Goal: Transaction & Acquisition: Obtain resource

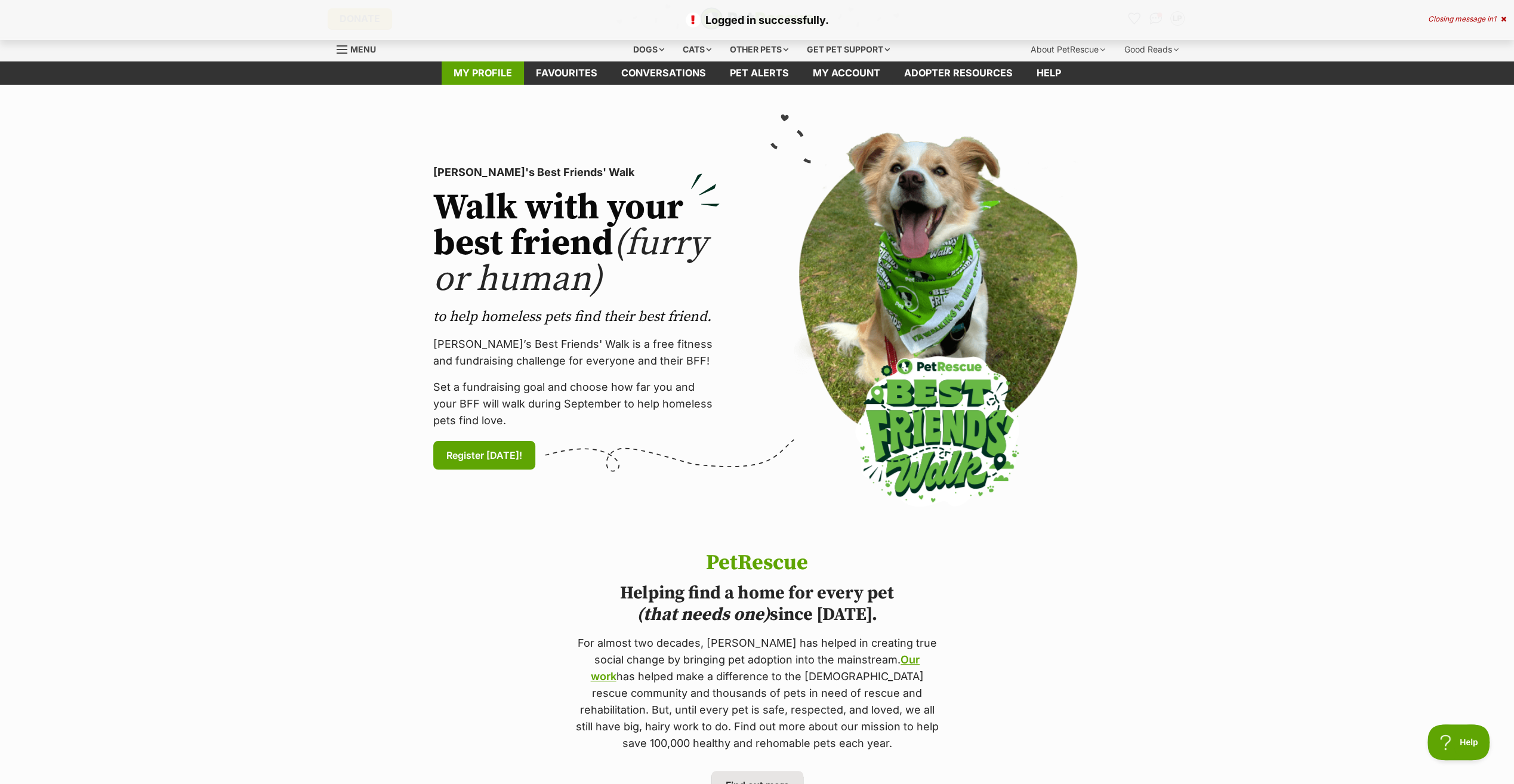
click at [469, 75] on link "My profile" at bounding box center [483, 73] width 83 height 23
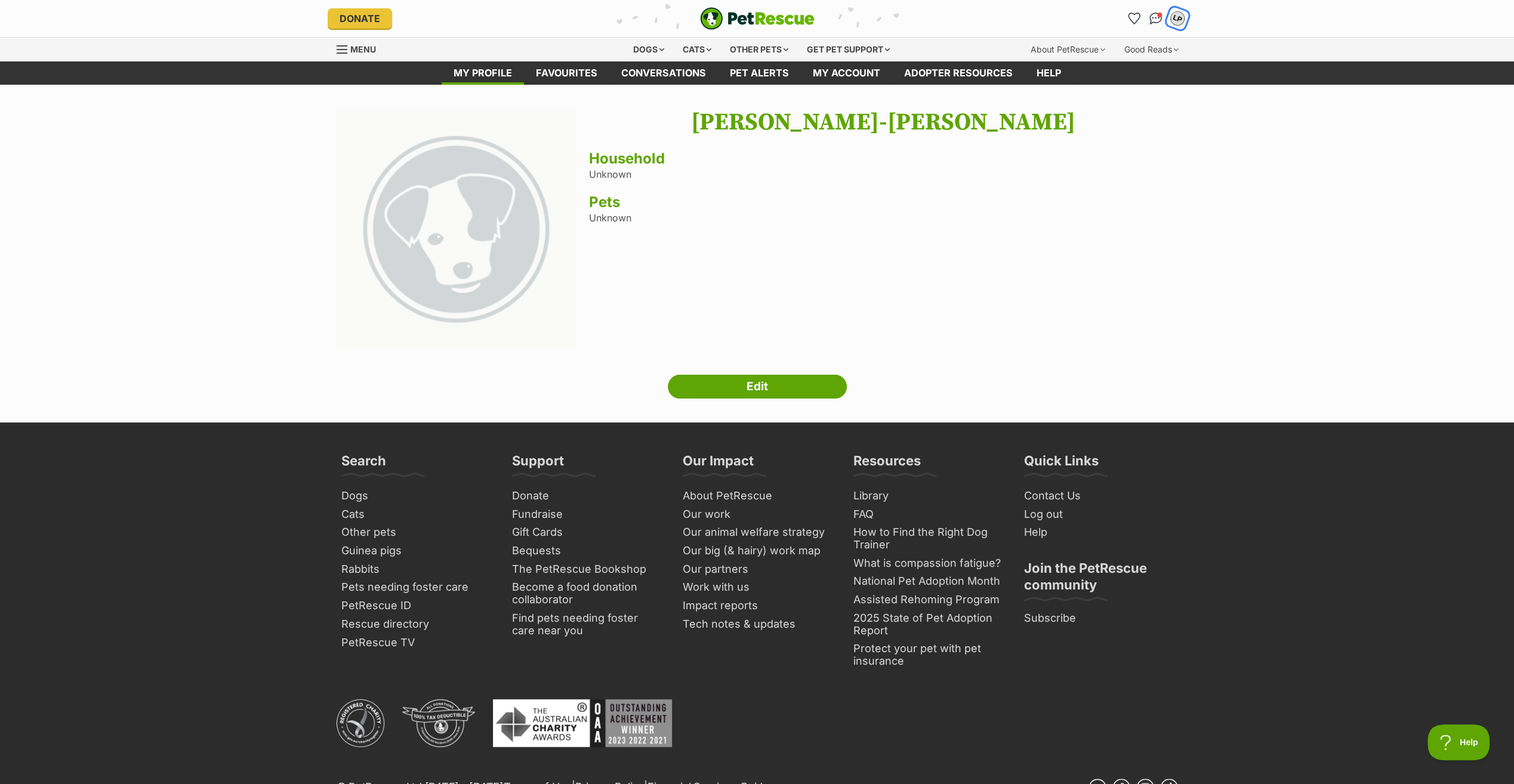
click at [1181, 18] on div "LP" at bounding box center [1177, 18] width 15 height 15
click at [1096, 82] on link "Log out" at bounding box center [1097, 87] width 25 height 10
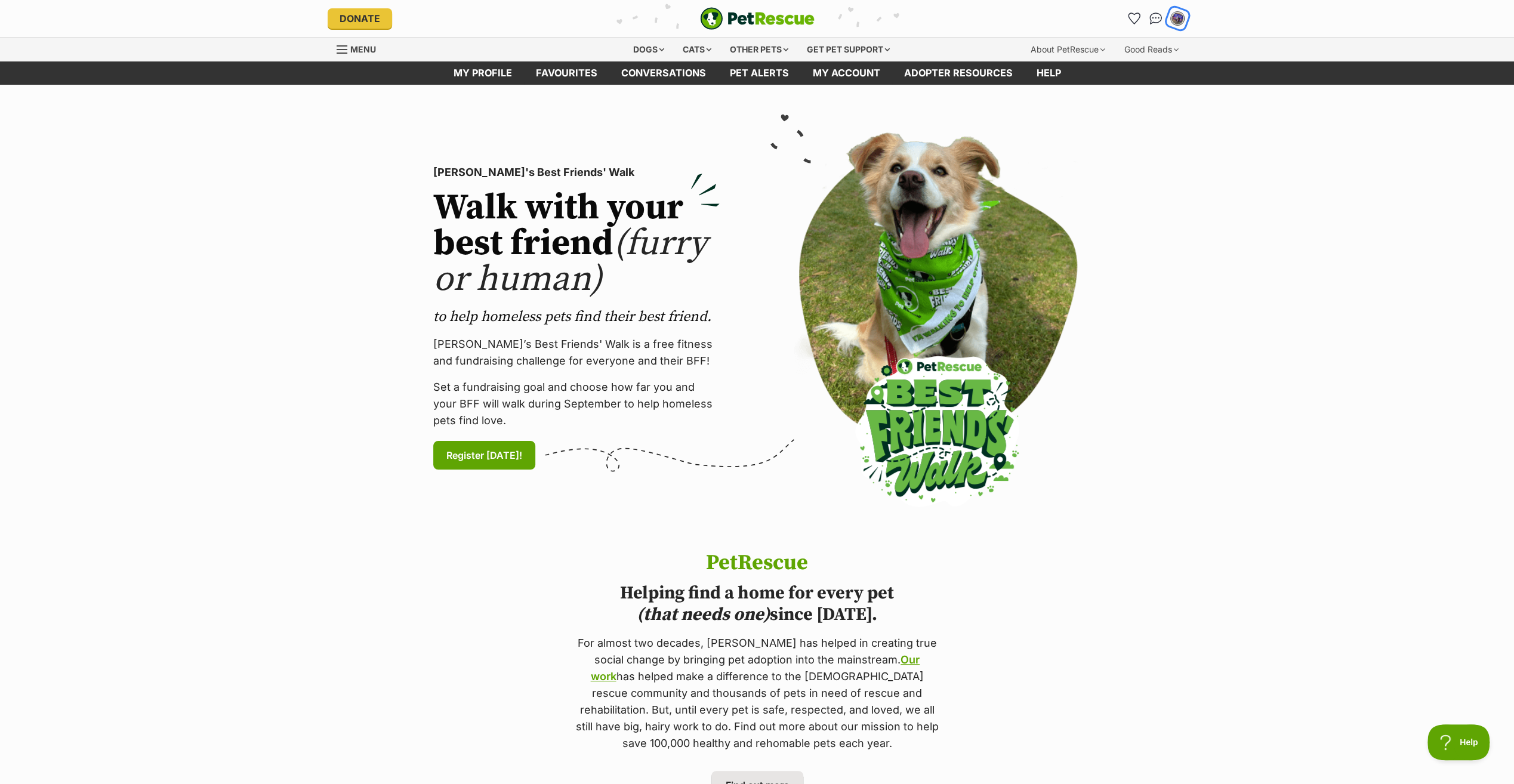
click at [1180, 18] on img "My account" at bounding box center [1177, 18] width 15 height 15
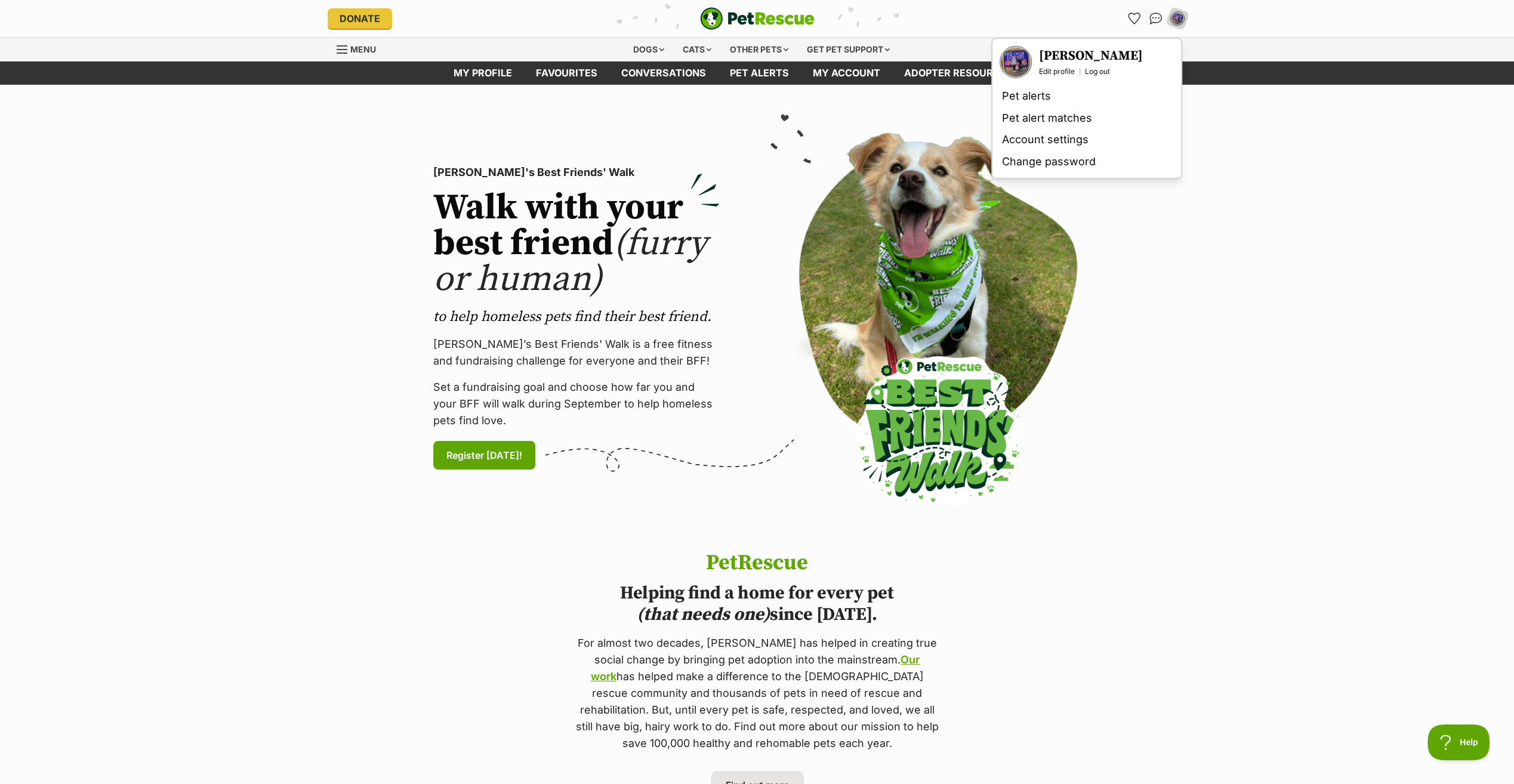
click at [1287, 207] on section "PetRescue's Best Friends' Walk Walk with your best friend (furry or human) to h…" at bounding box center [757, 318] width 1514 height 467
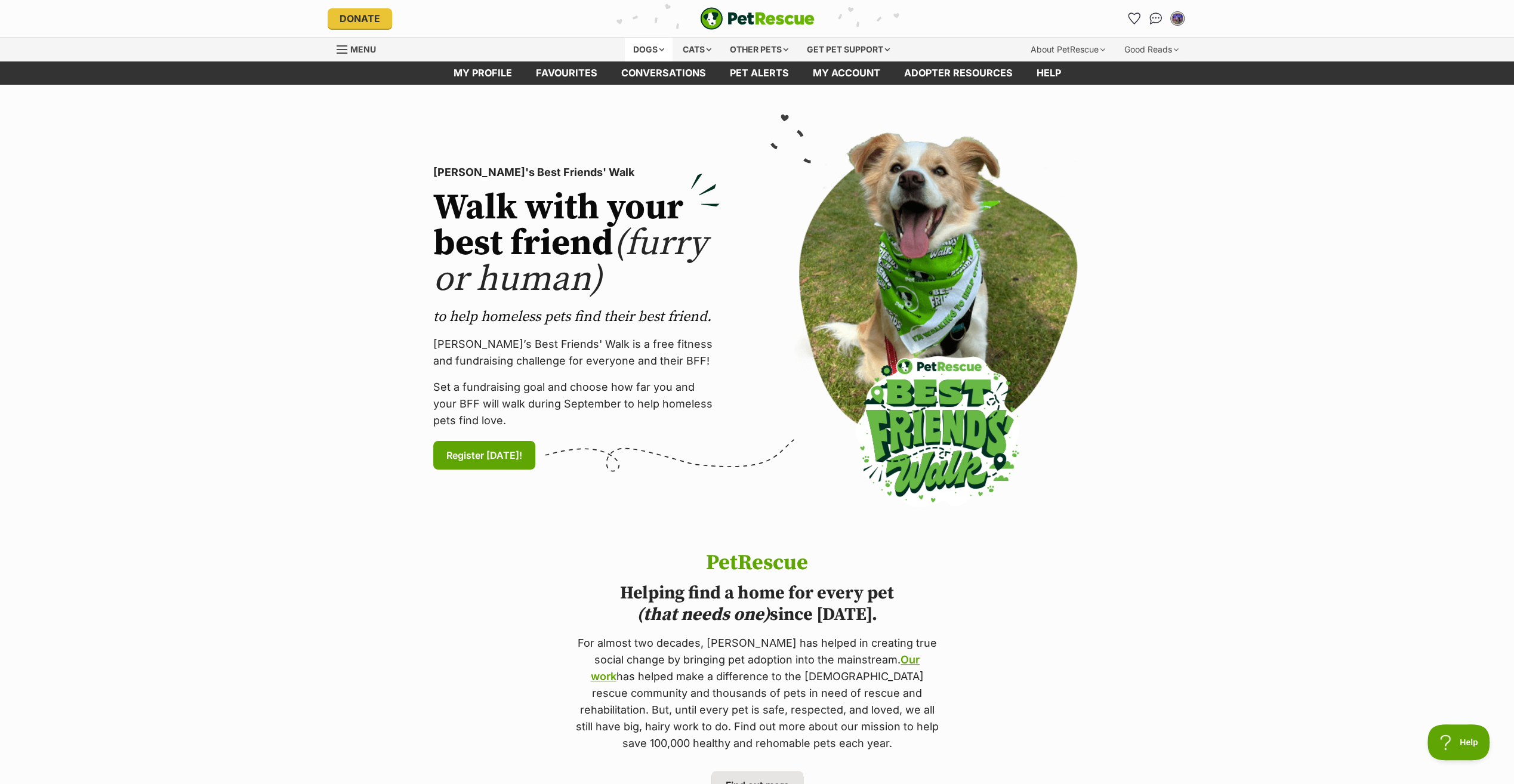
click at [655, 53] on div "Dogs" at bounding box center [648, 49] width 48 height 24
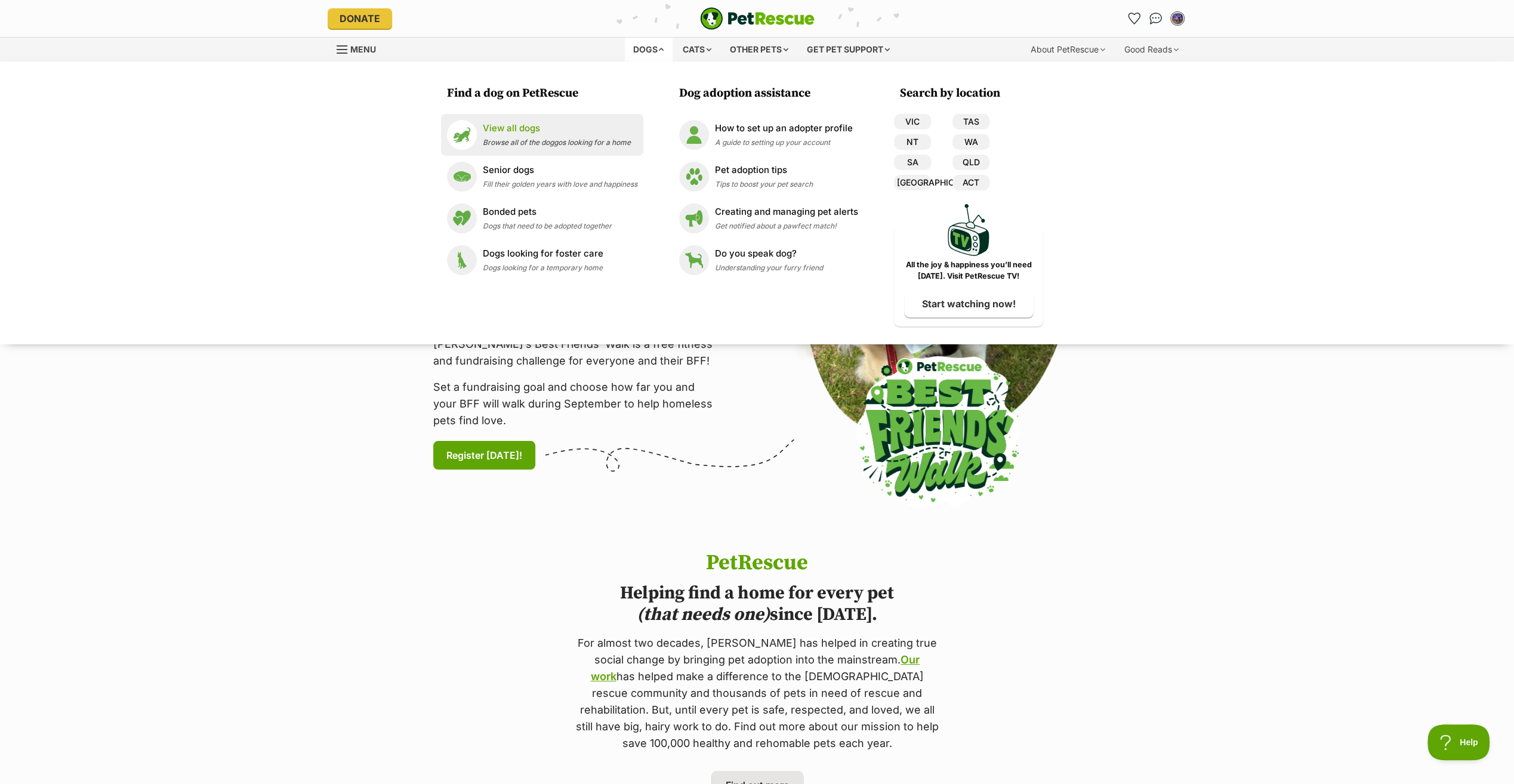
click at [501, 131] on p "View all dogs" at bounding box center [557, 128] width 148 height 13
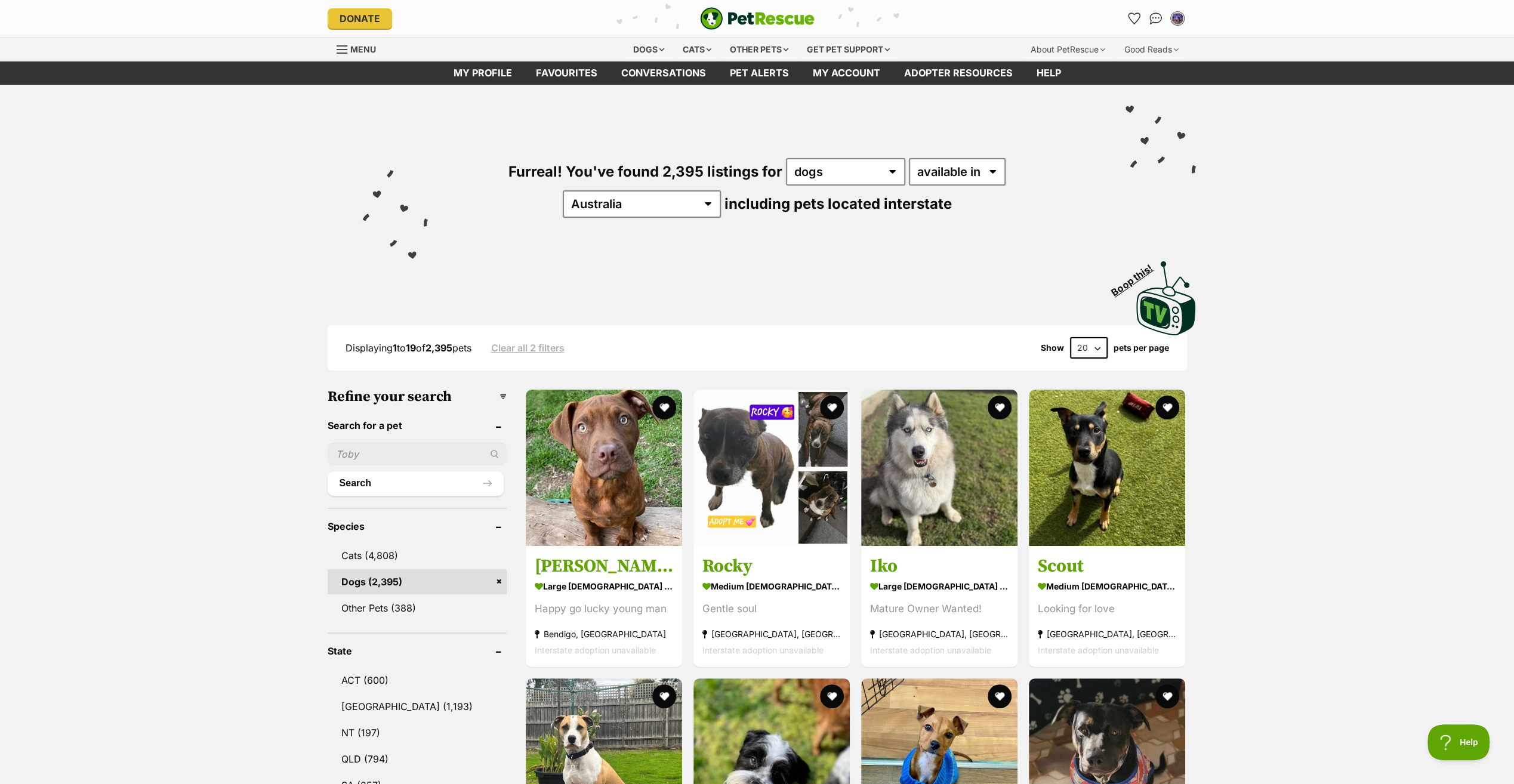
click at [395, 454] on input "text" at bounding box center [417, 454] width 179 height 23
type input "herbie"
click at [328, 472] on button "Search" at bounding box center [416, 483] width 176 height 24
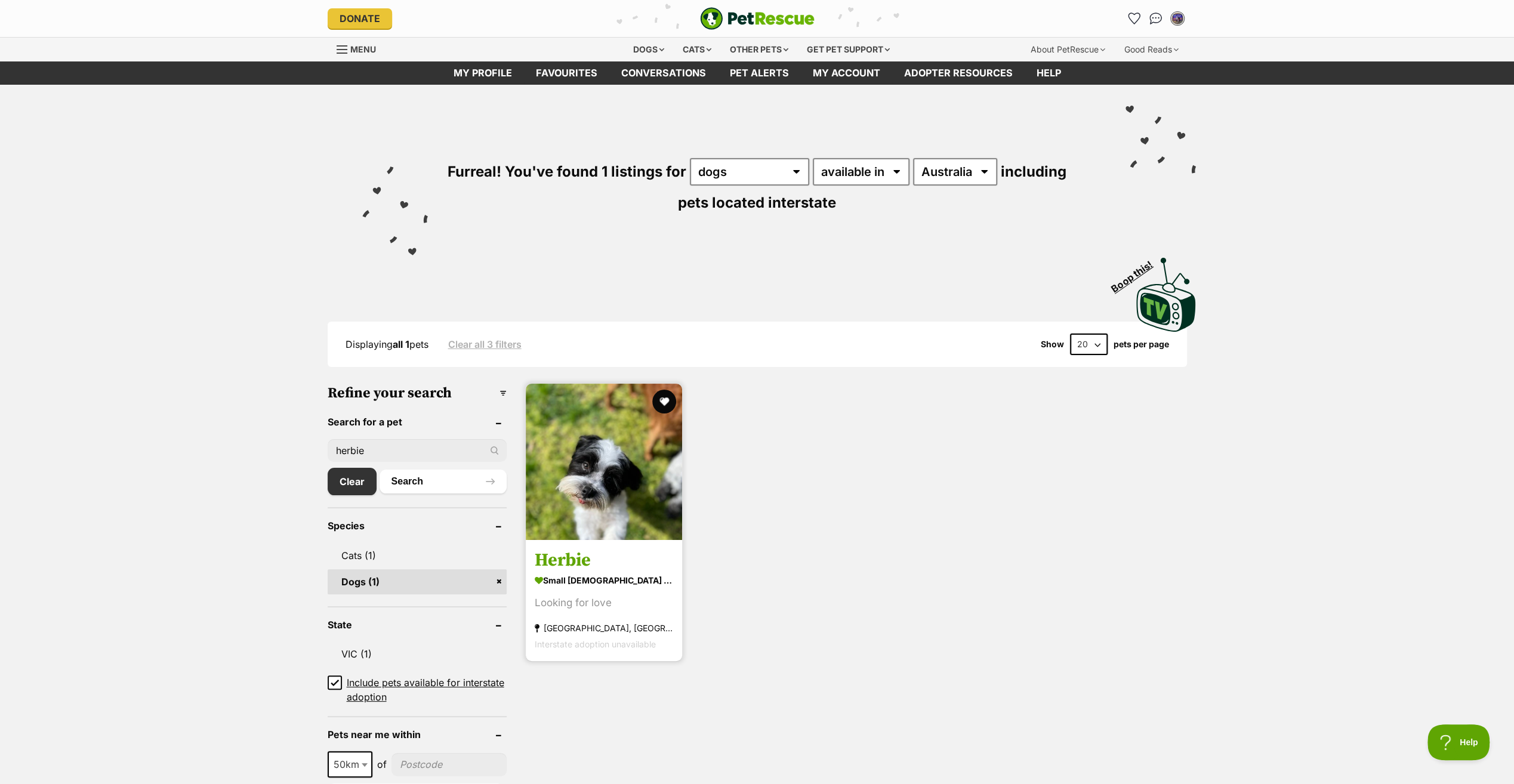
click at [577, 562] on h3 "Herbie" at bounding box center [604, 560] width 138 height 23
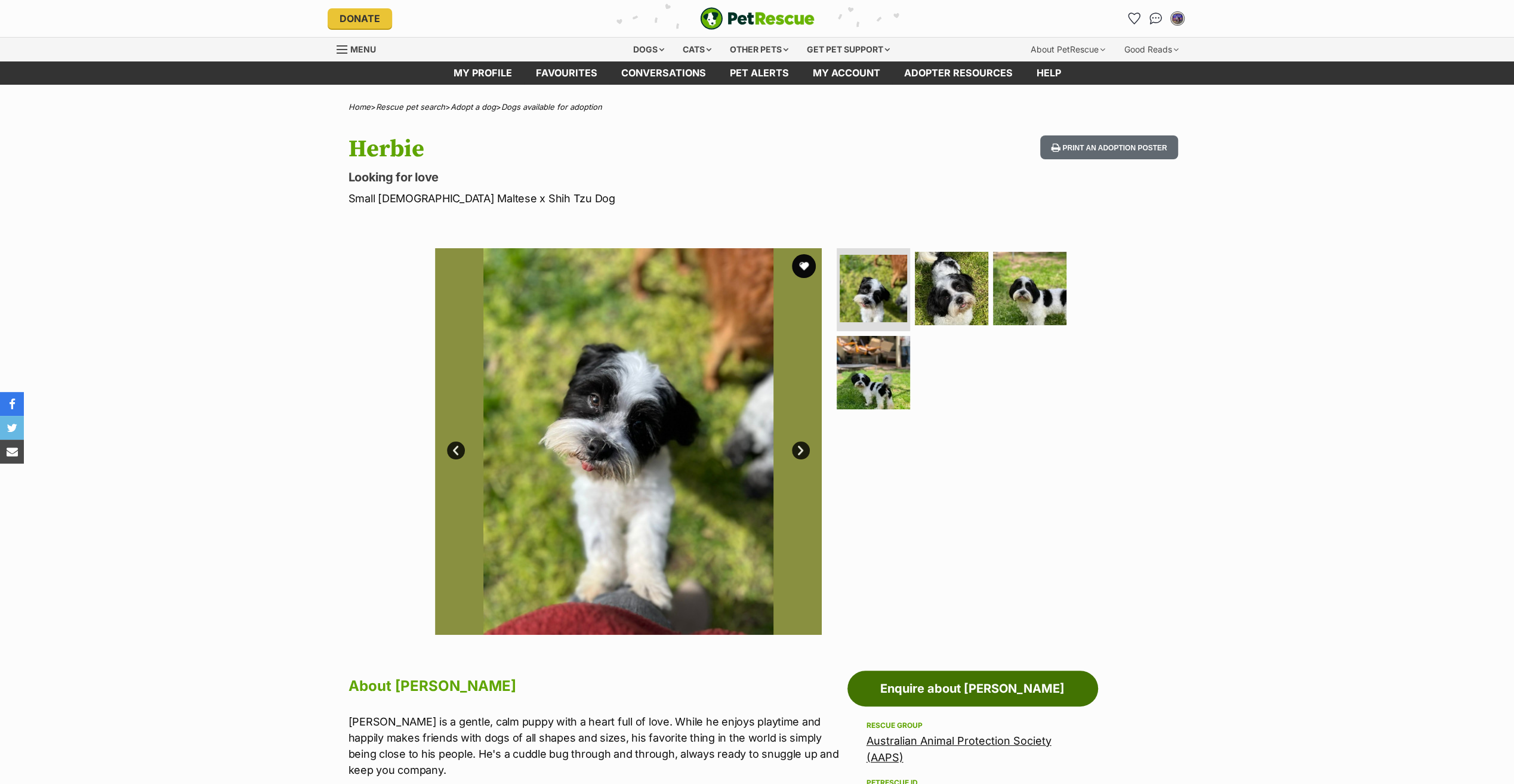
click at [989, 685] on link "Enquire about [PERSON_NAME]" at bounding box center [973, 689] width 251 height 36
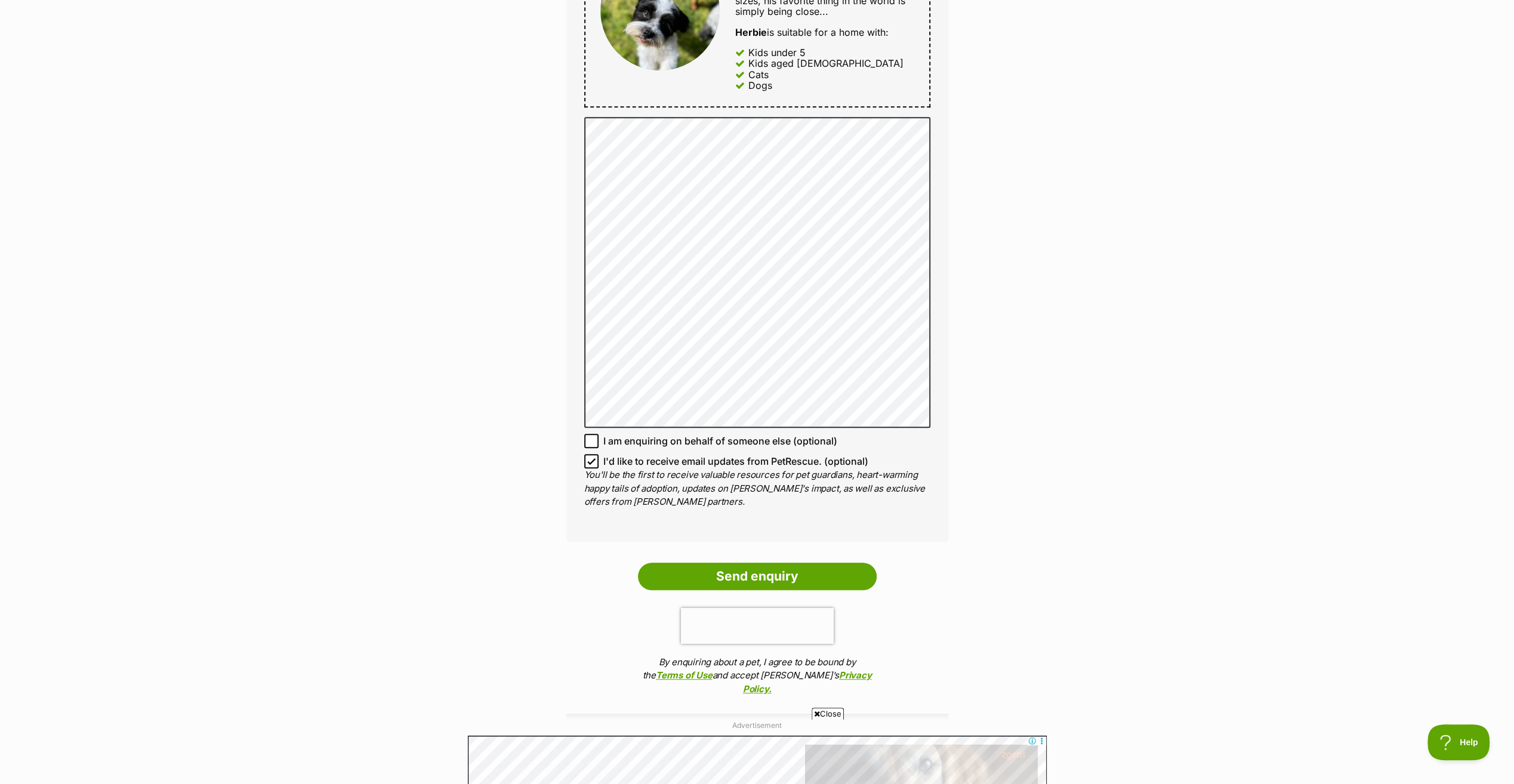
scroll to position [775, 0]
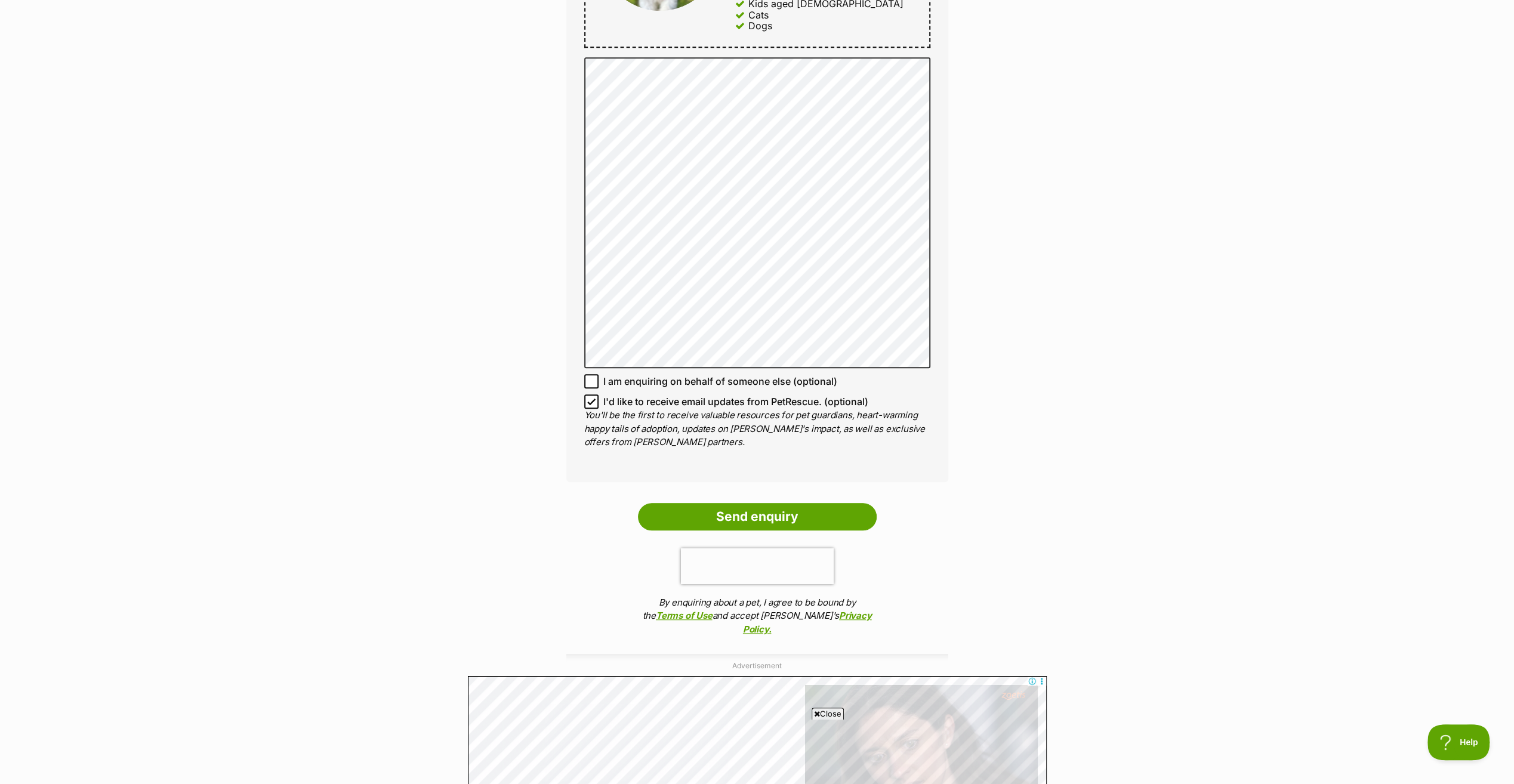
click at [587, 399] on icon at bounding box center [592, 402] width 9 height 9
click at [587, 399] on input "I'd like to receive email updates from PetRescue. (optional)" at bounding box center [591, 401] width 14 height 14
checkbox input "false"
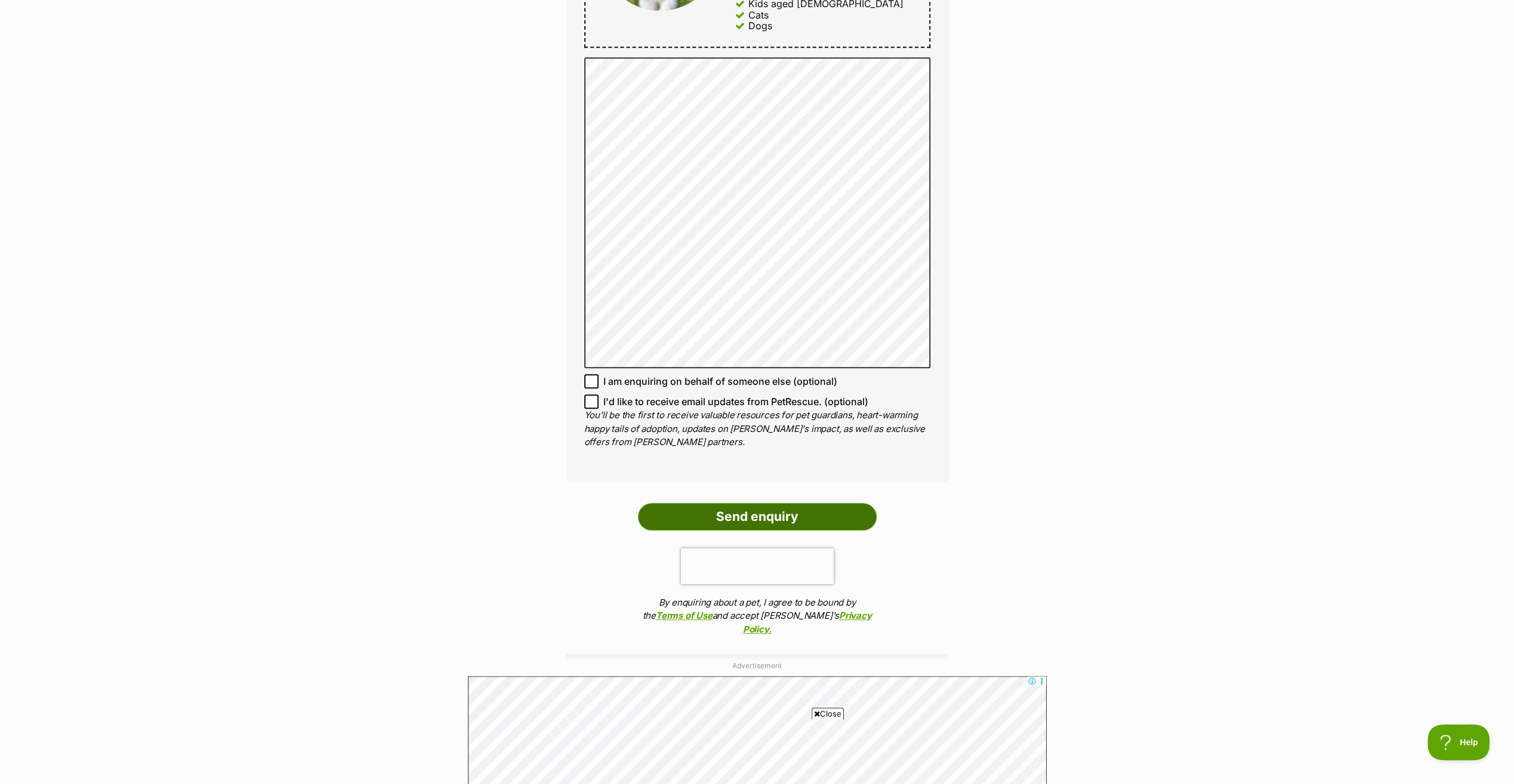
click at [715, 512] on input "Send enquiry" at bounding box center [757, 516] width 239 height 28
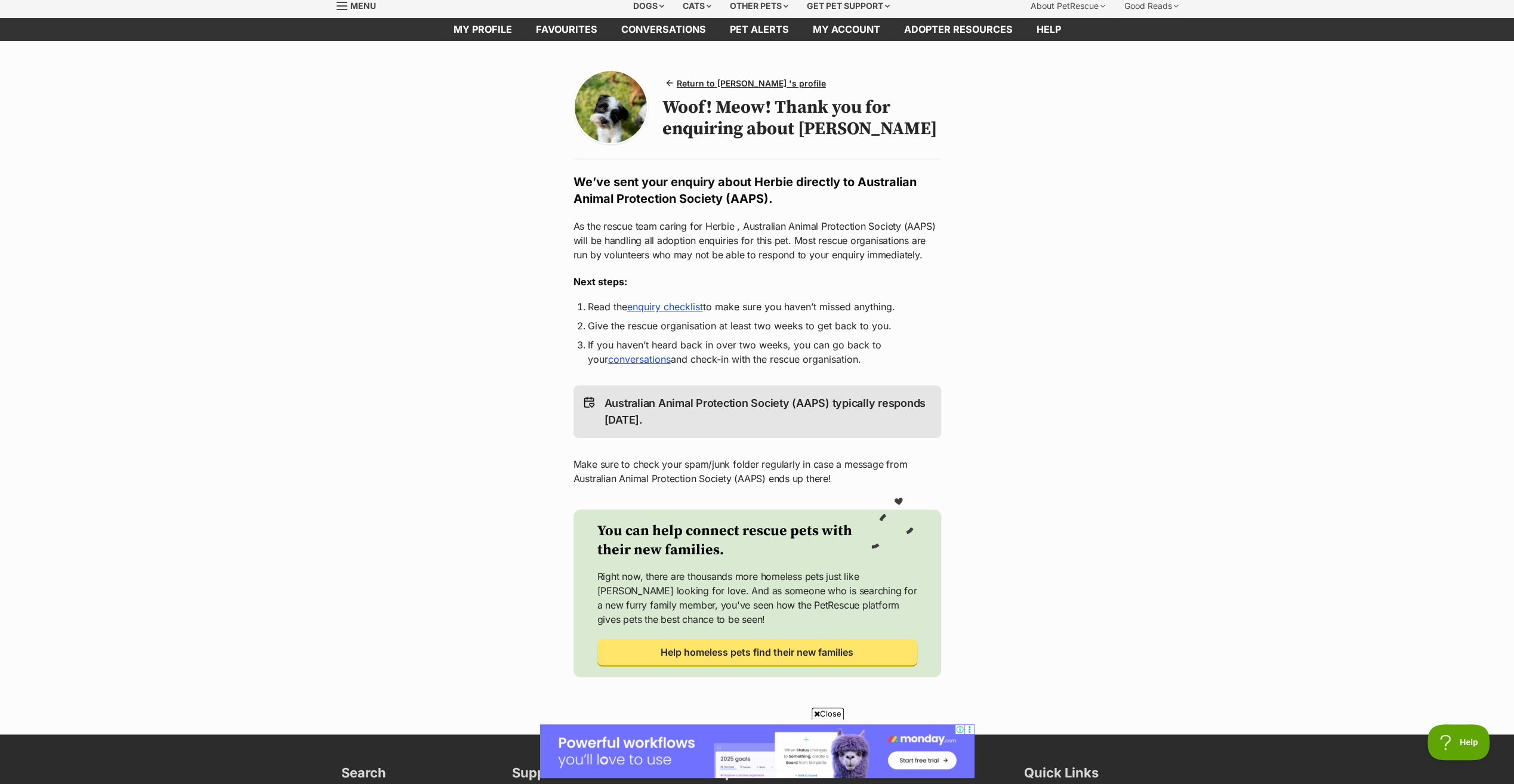
scroll to position [60, 0]
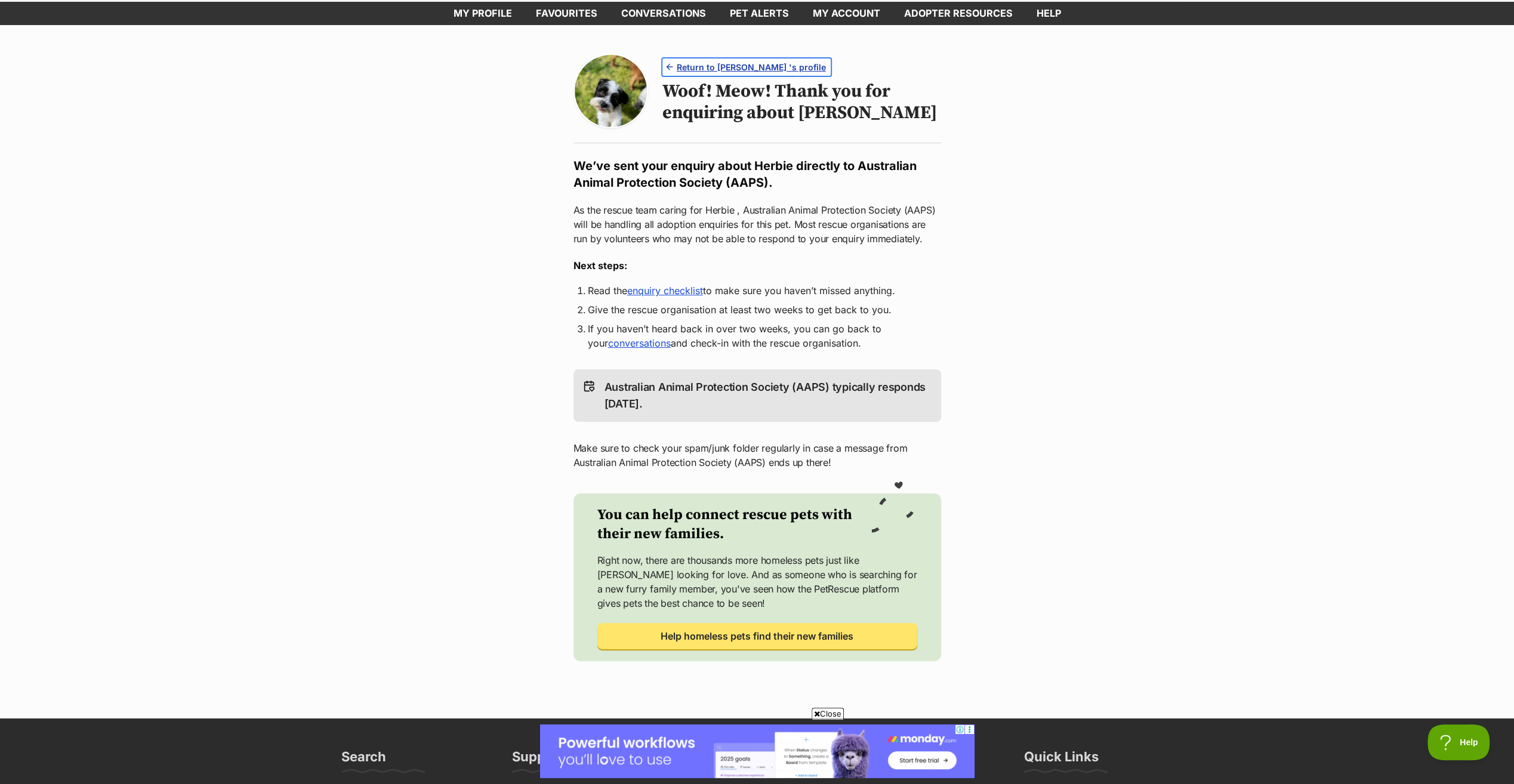
click at [720, 63] on span "Return to [PERSON_NAME] 's profile" at bounding box center [751, 67] width 149 height 12
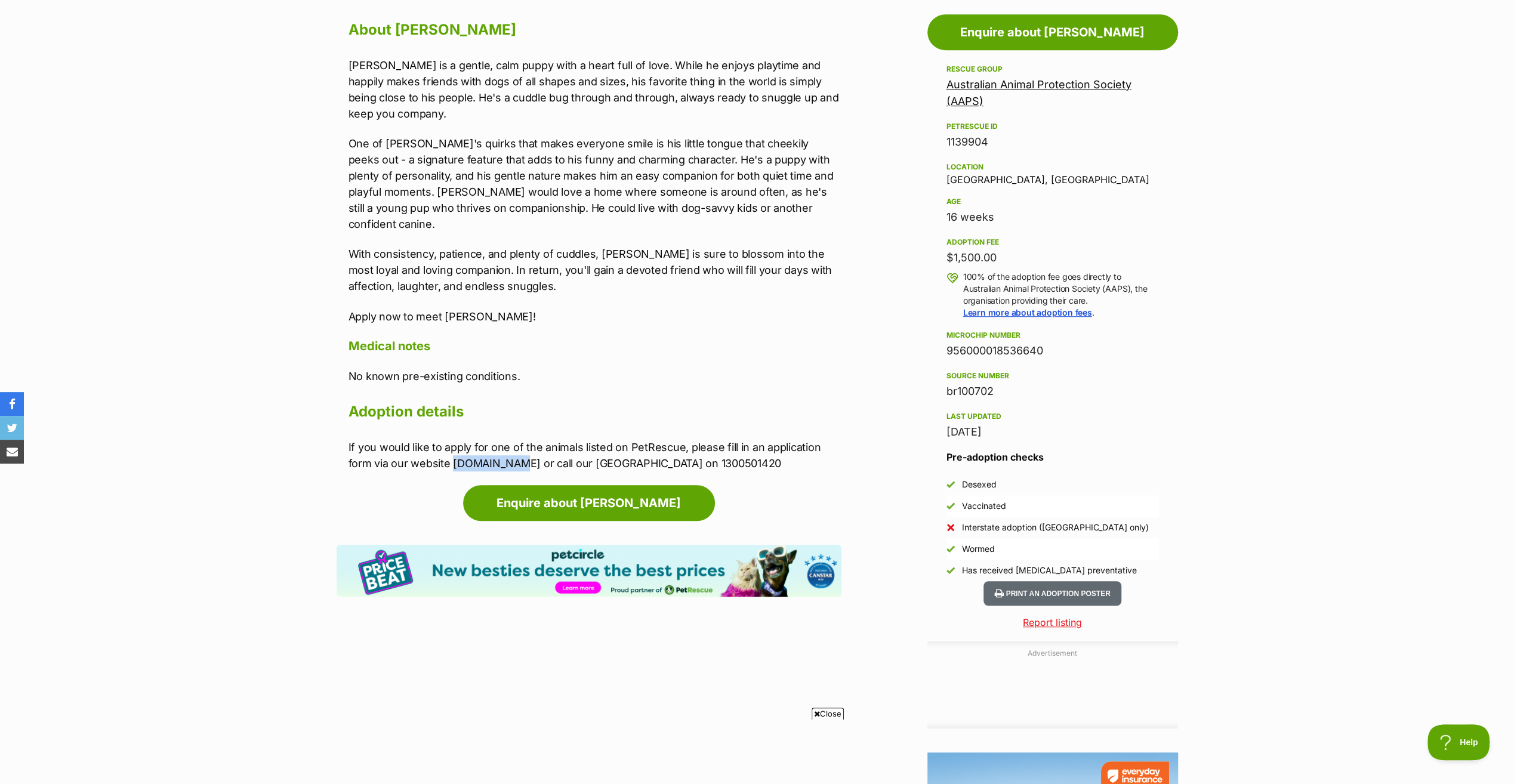
drag, startPoint x: 451, startPoint y: 444, endPoint x: 510, endPoint y: 449, distance: 59.2
click at [510, 449] on p "If you would like to apply for one of the animals listed on PetRescue, please f…" at bounding box center [595, 455] width 493 height 32
drag, startPoint x: 506, startPoint y: 447, endPoint x: 487, endPoint y: 444, distance: 19.2
copy p "[DOMAIN_NAME]"
